Goal: Task Accomplishment & Management: Manage account settings

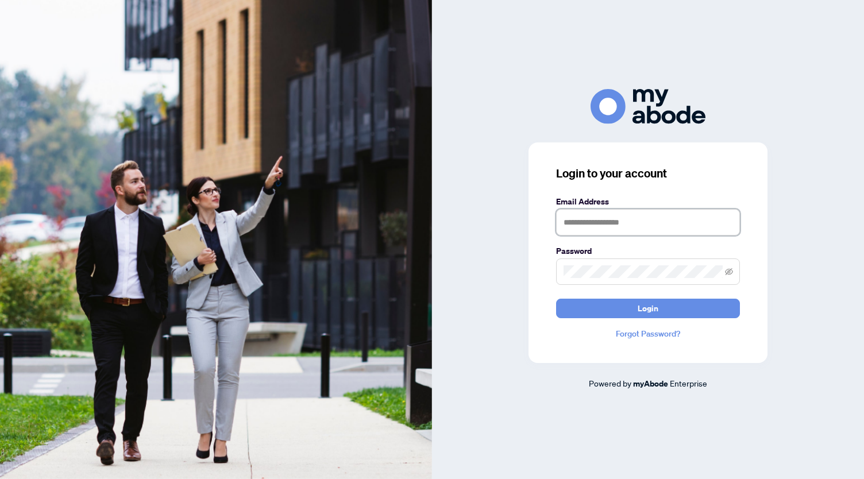
click at [602, 217] on input "text" at bounding box center [648, 222] width 184 height 26
type input "**********"
click at [556, 299] on button "Login" at bounding box center [648, 309] width 184 height 20
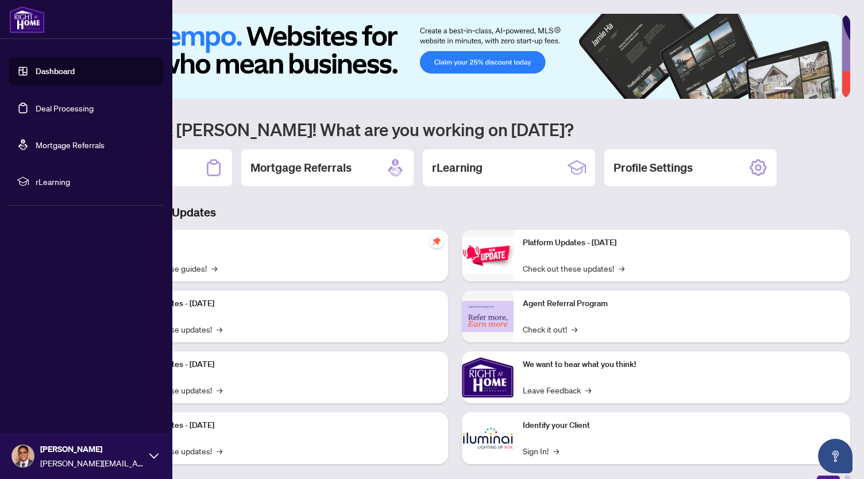
click at [36, 103] on link "Deal Processing" at bounding box center [65, 108] width 58 height 10
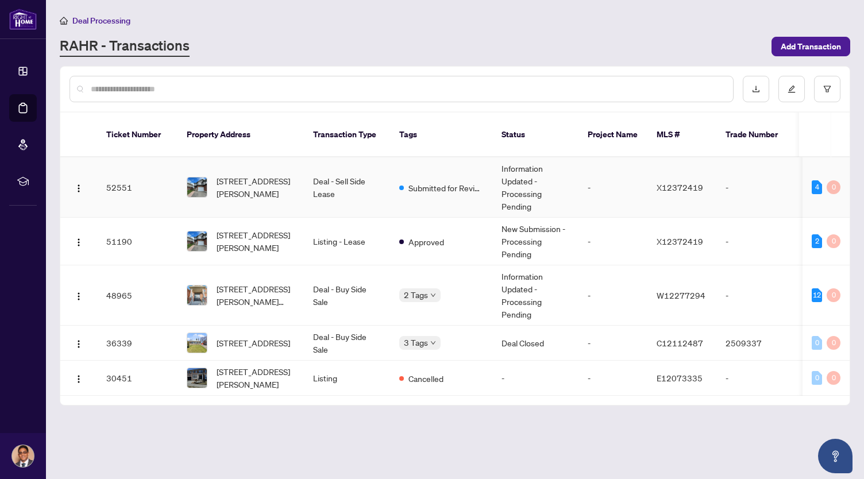
click at [503, 159] on td "Information Updated - Processing Pending" at bounding box center [535, 187] width 86 height 60
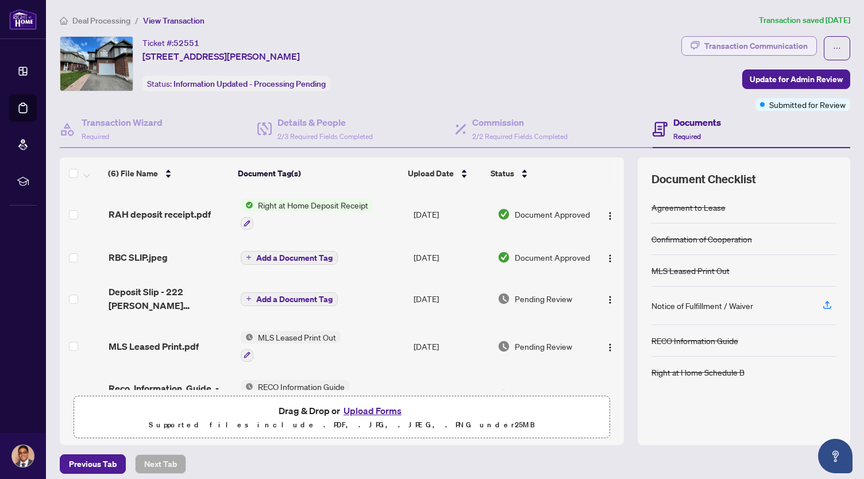
click at [728, 40] on div "Transaction Communication" at bounding box center [755, 46] width 103 height 18
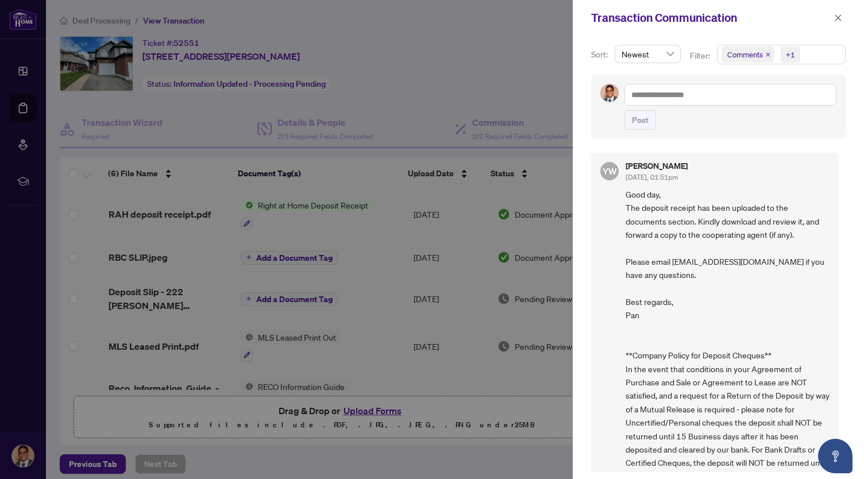
scroll to position [33, 0]
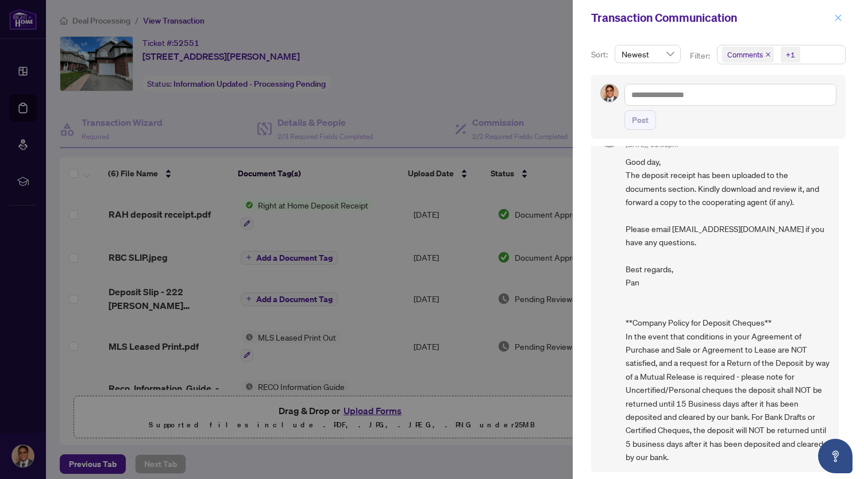
click at [837, 14] on icon "close" at bounding box center [838, 18] width 8 height 8
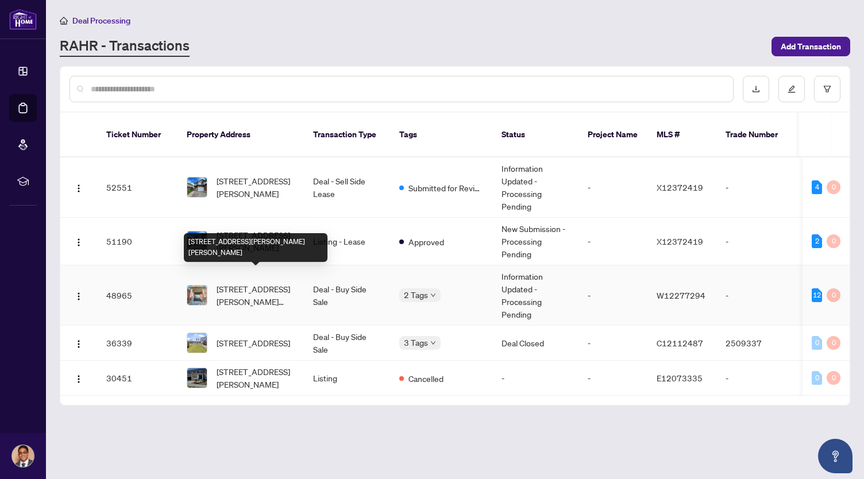
click at [273, 285] on span "377 Scott Blvd, Milton, Ontario L9T 0T1, Canada" at bounding box center [256, 295] width 78 height 25
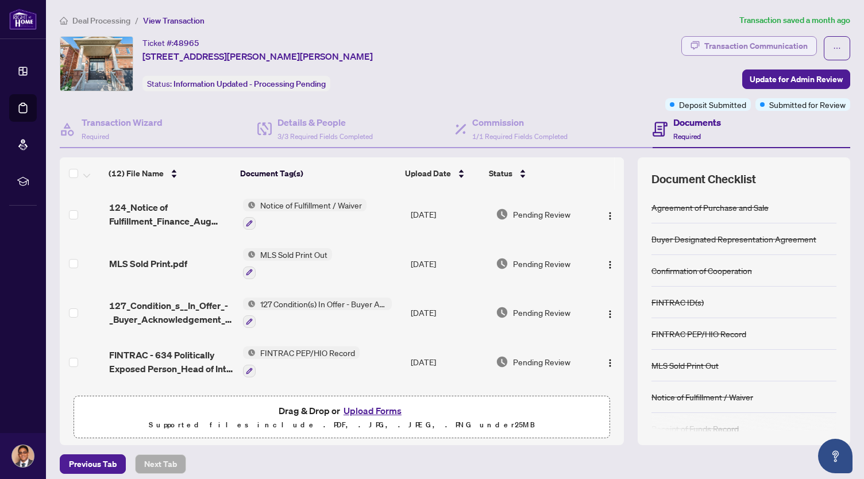
click at [722, 37] on div "Transaction Communication" at bounding box center [755, 46] width 103 height 18
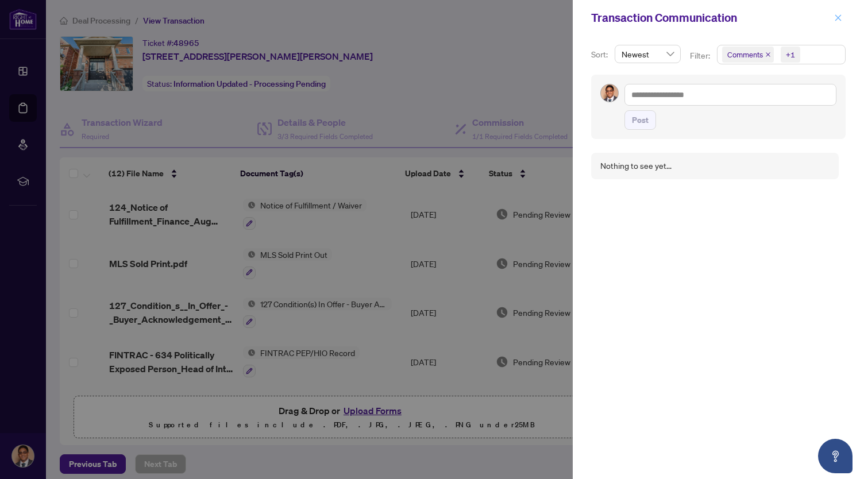
click at [833, 18] on button "button" at bounding box center [838, 18] width 15 height 14
